Goal: Find specific page/section: Find specific page/section

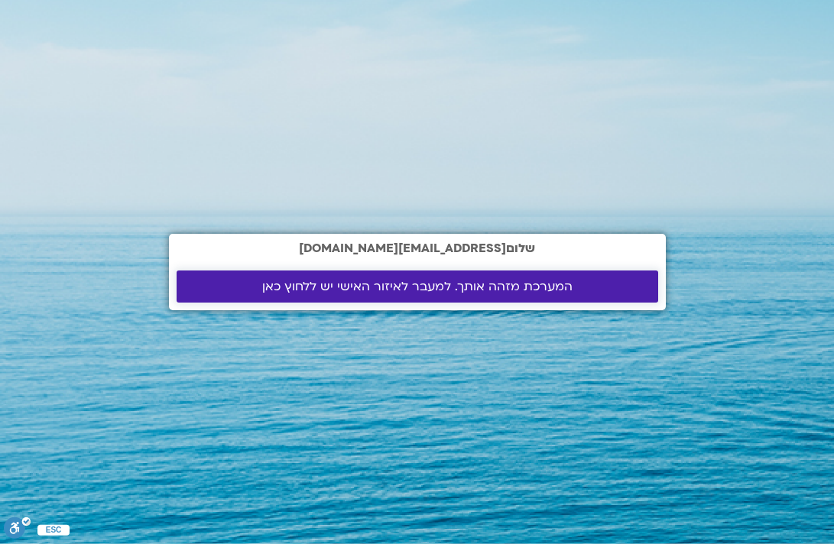
click at [472, 292] on span "המערכת מזהה אותך. למעבר לאיזור האישי יש ללחוץ כאן" at bounding box center [417, 287] width 310 height 14
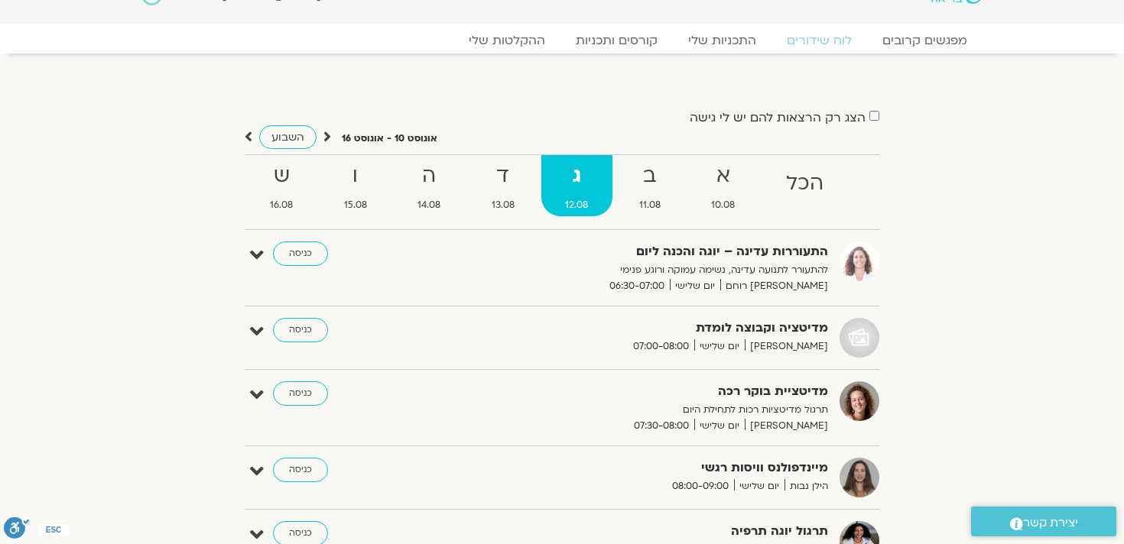
scroll to position [45, 0]
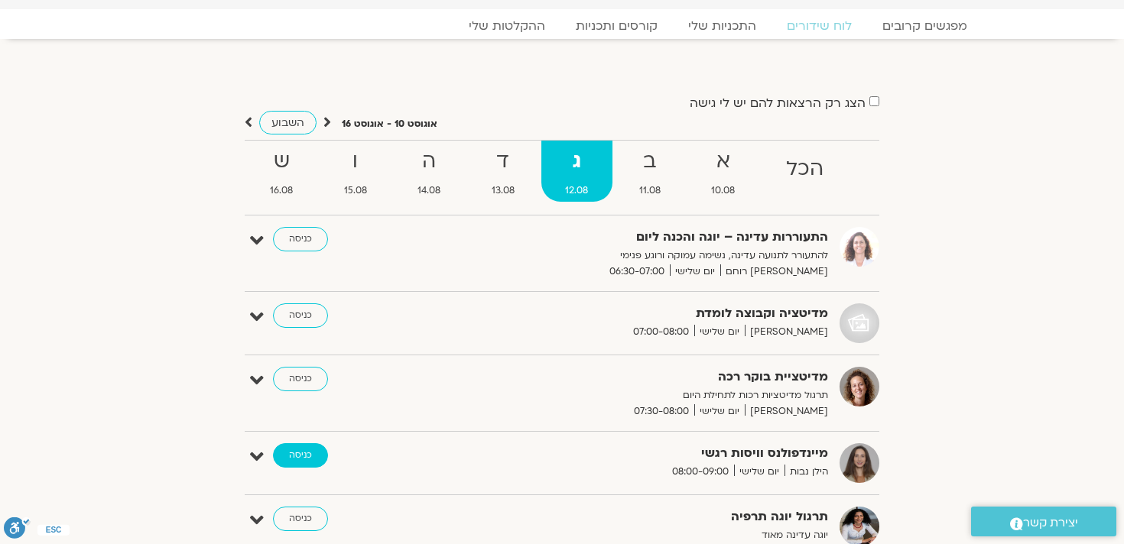
click at [297, 450] on link "כניסה" at bounding box center [300, 455] width 55 height 24
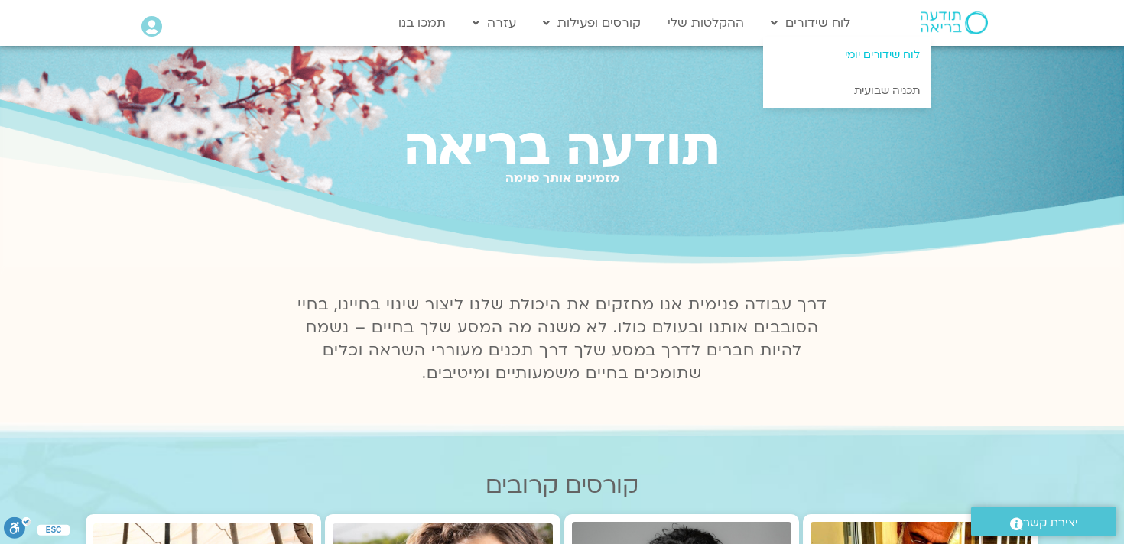
click at [816, 46] on link "לוח שידורים יומי" at bounding box center [847, 54] width 168 height 35
click at [871, 62] on link "לוח שידורים יומי" at bounding box center [847, 54] width 168 height 35
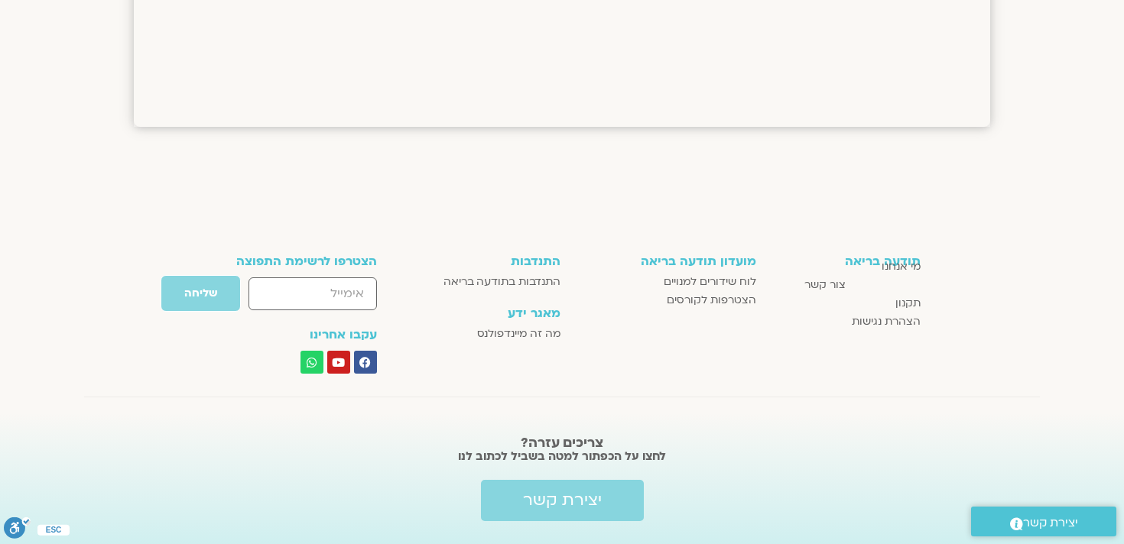
scroll to position [2369, 0]
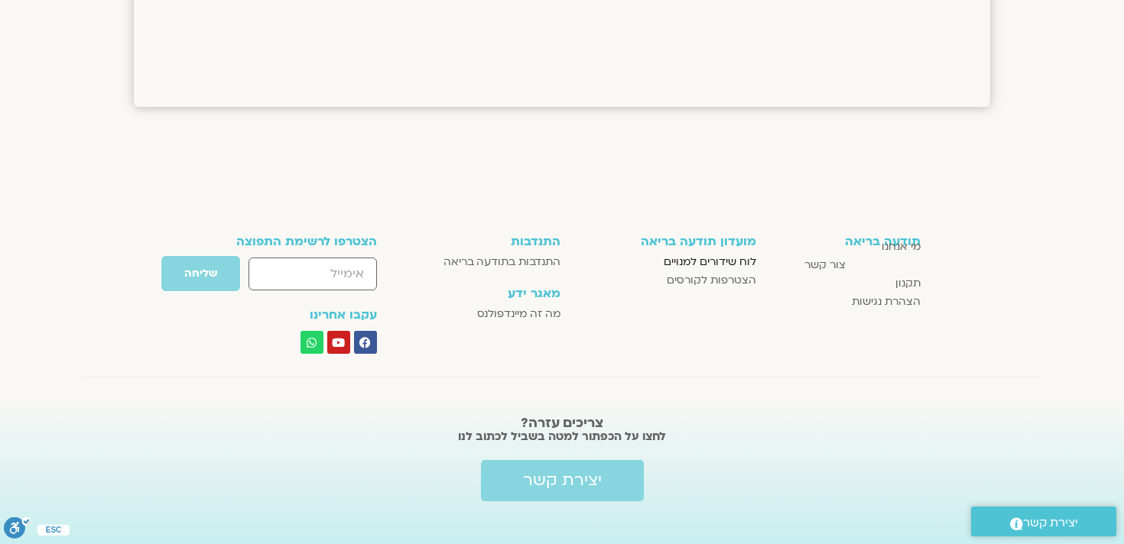
click at [741, 253] on span "לוח שידורים למנויים" at bounding box center [710, 262] width 93 height 18
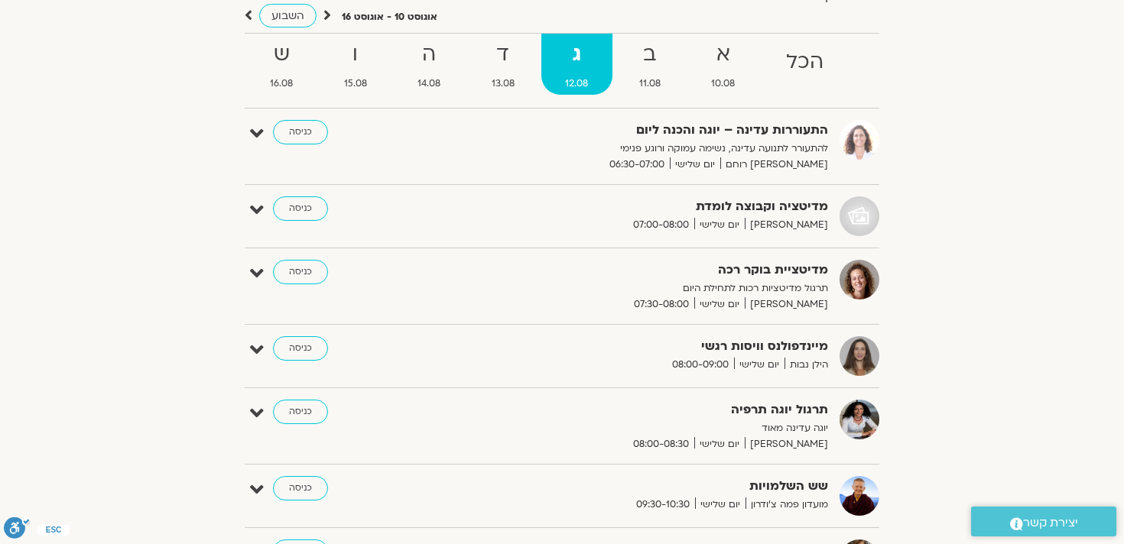
scroll to position [153, 0]
click at [294, 343] on link "כניסה" at bounding box center [300, 348] width 55 height 24
